Goal: Information Seeking & Learning: Learn about a topic

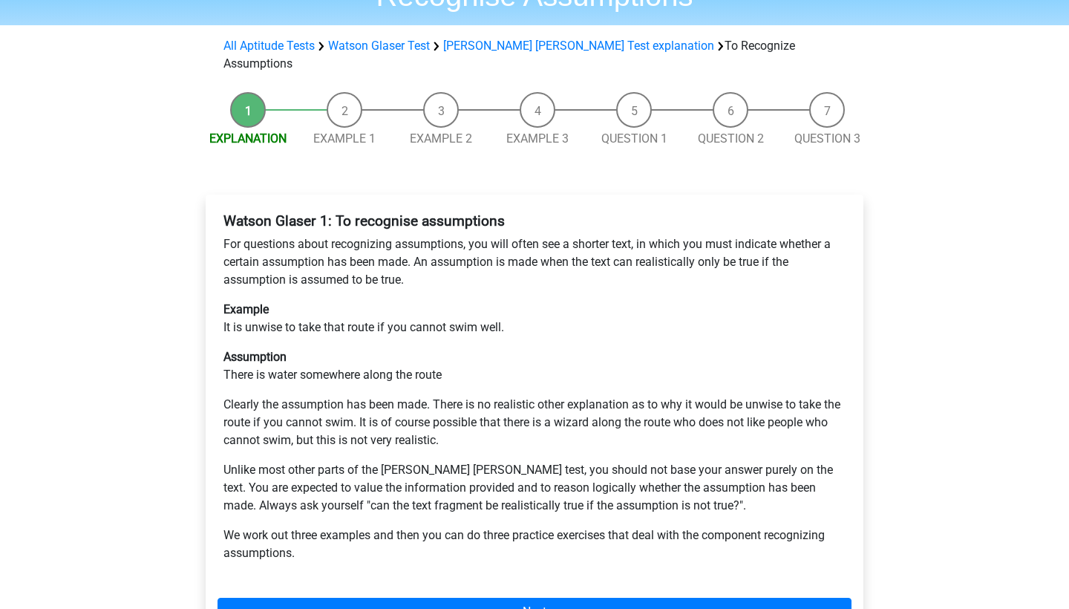
scroll to position [131, 0]
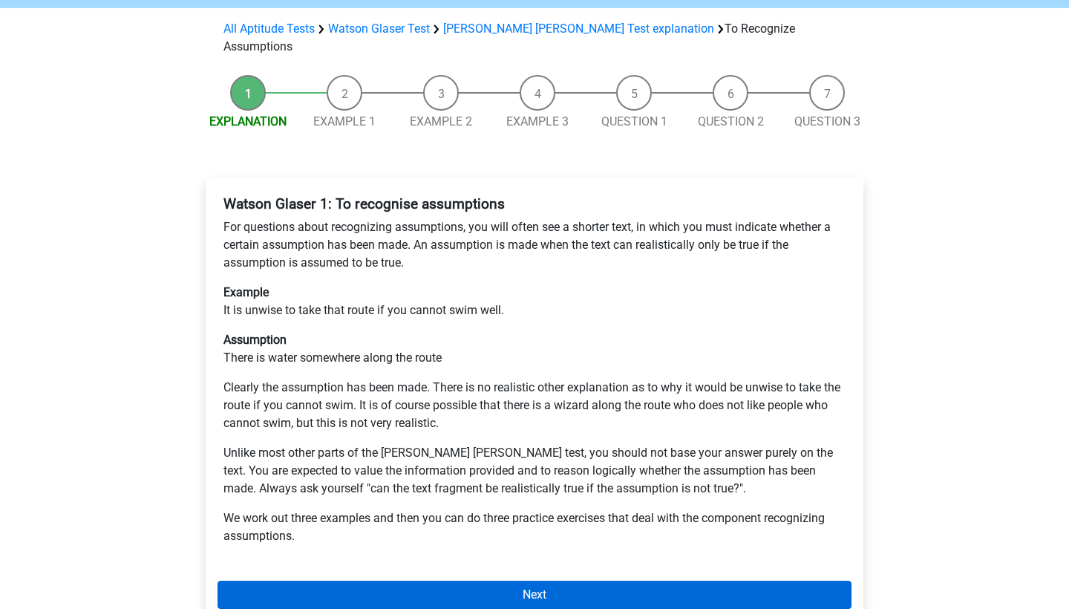
click at [498, 581] on link "Next" at bounding box center [535, 595] width 634 height 28
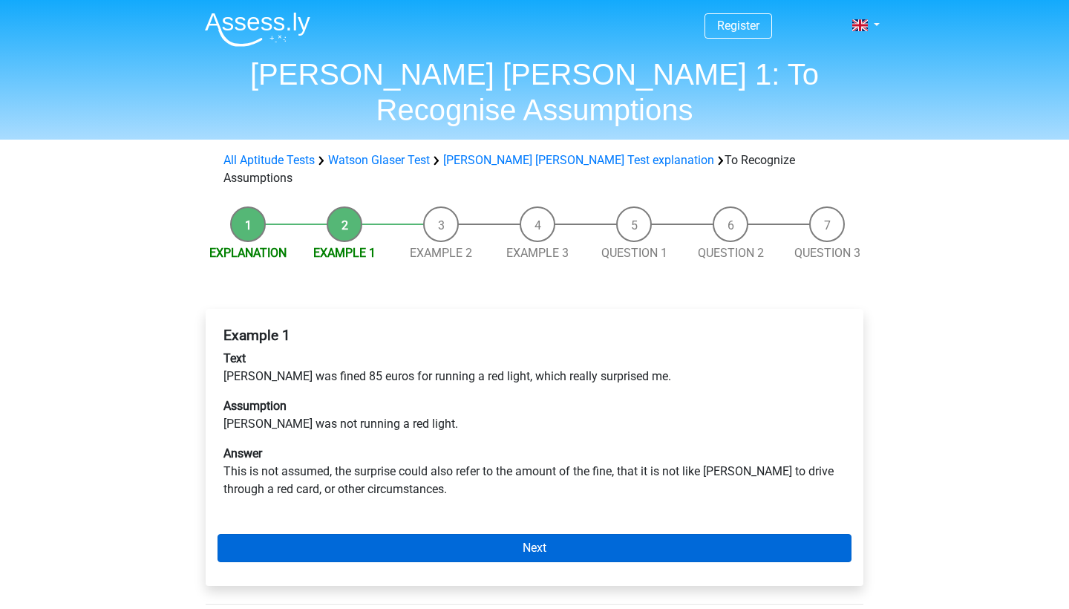
click at [525, 534] on link "Next" at bounding box center [535, 548] width 634 height 28
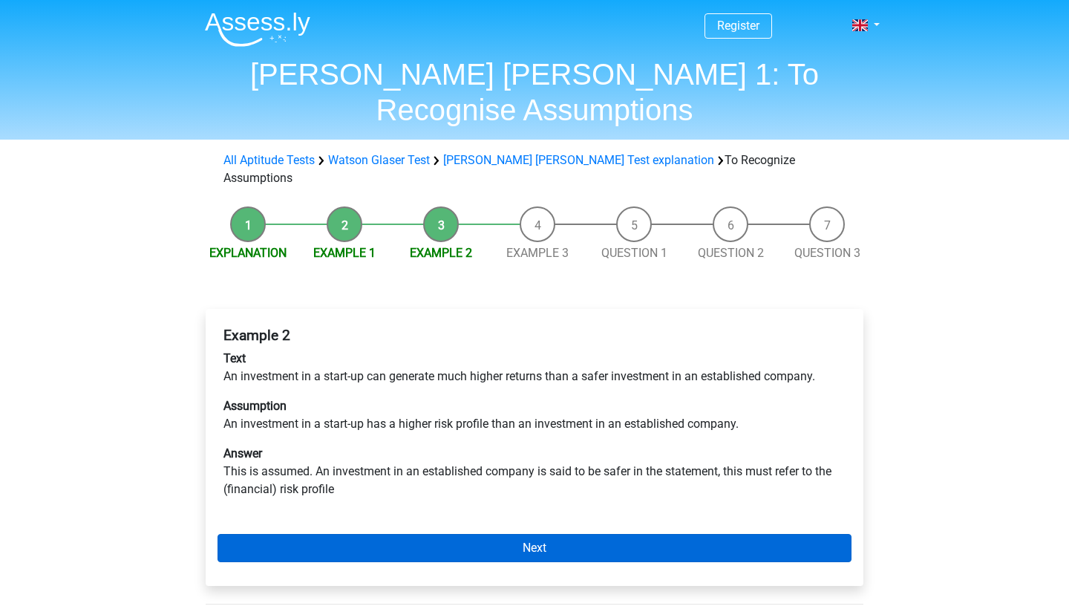
click at [525, 534] on link "Next" at bounding box center [535, 548] width 634 height 28
